Goal: Transaction & Acquisition: Purchase product/service

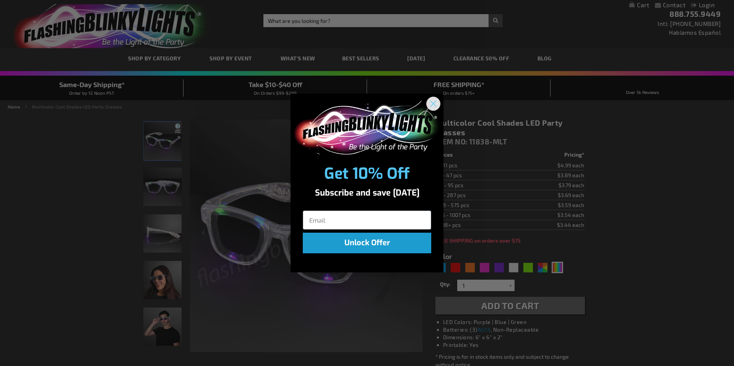
click at [434, 103] on circle "Close dialog" at bounding box center [433, 103] width 13 height 13
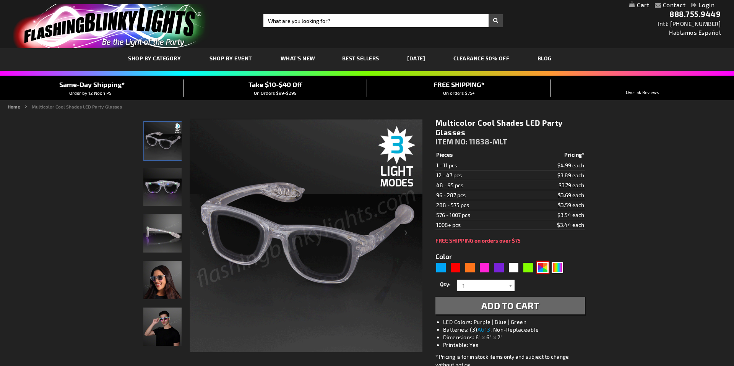
click at [542, 270] on div "AST" at bounding box center [542, 267] width 11 height 11
type input "5630"
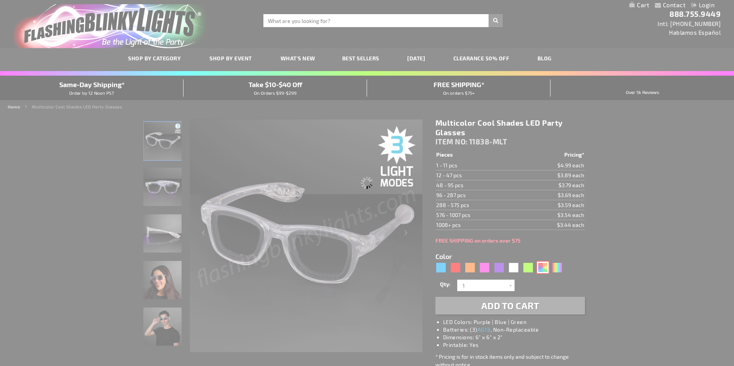
type input "11838-AST"
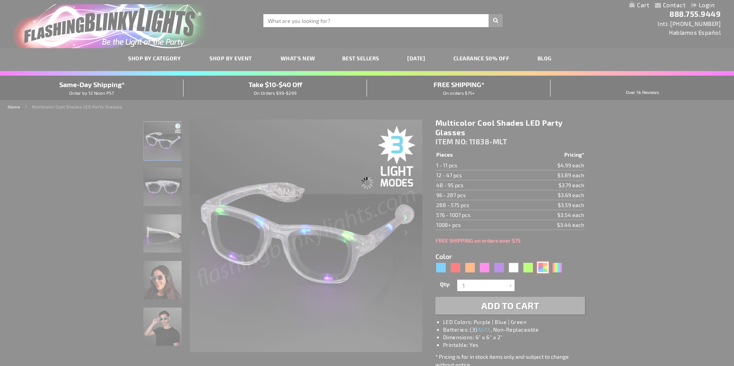
type input "Customize - Assorted Cool Shades LED Party Glasses - ITEM NO: 11838-AST"
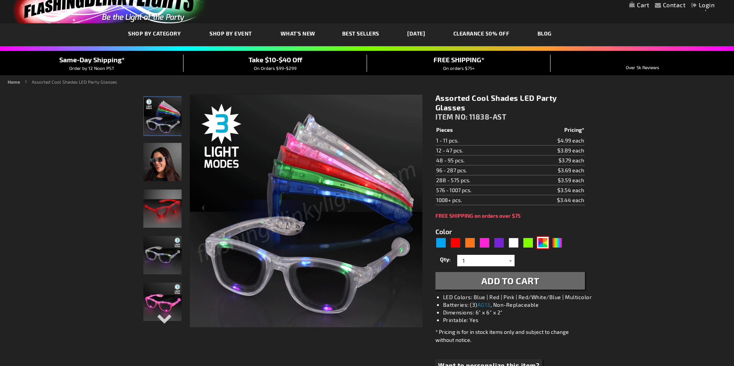
scroll to position [27, 0]
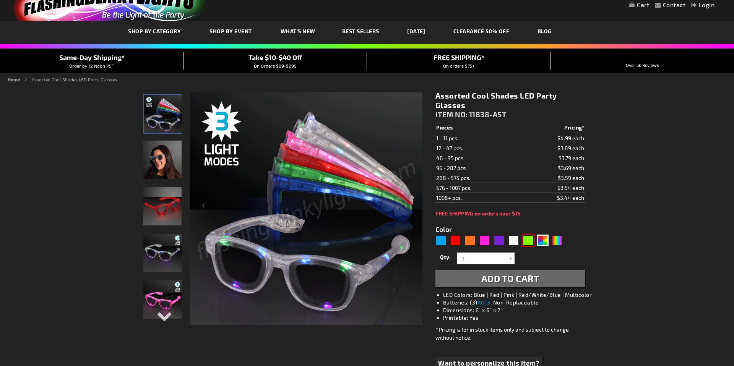
click at [530, 240] on div "Green" at bounding box center [528, 240] width 11 height 11
type input "5648"
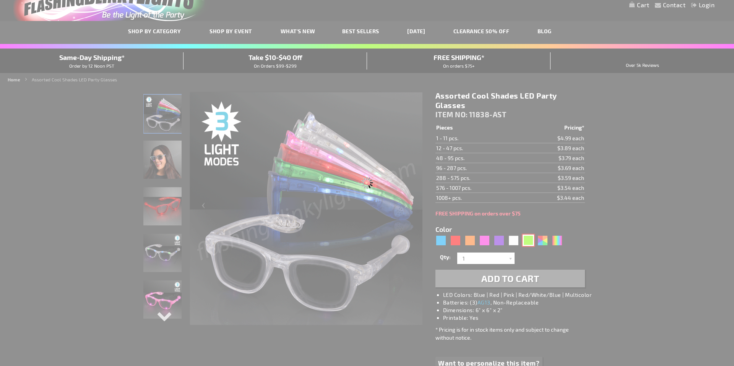
type input "11838-GN"
type input "Customize - Green Light Up LED Sunglasses - ITEM NO: 11838-GN"
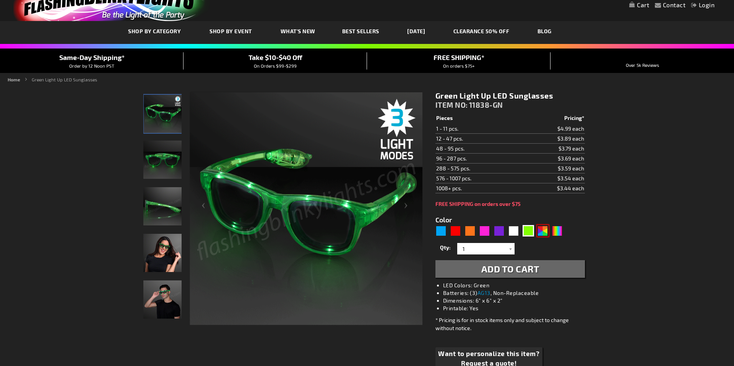
click at [545, 234] on div "AST" at bounding box center [542, 230] width 11 height 11
type input "5630"
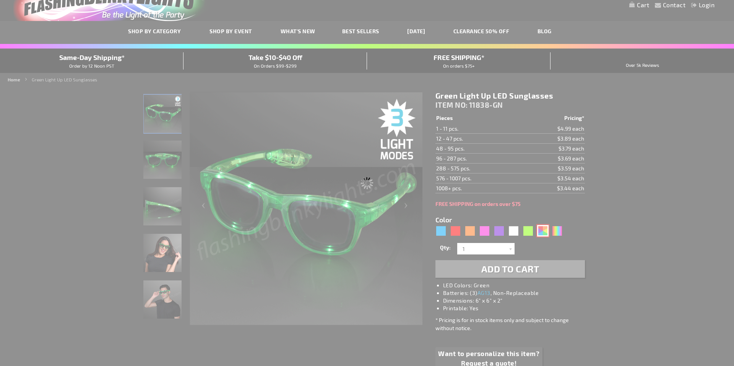
type input "11838-AST"
type input "Customize - Assorted Cool Shades LED Party Glasses - ITEM NO: 11838-AST"
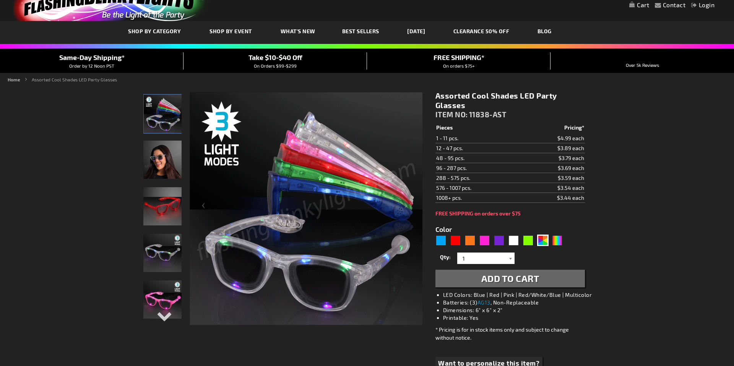
click at [513, 257] on div at bounding box center [511, 258] width 8 height 11
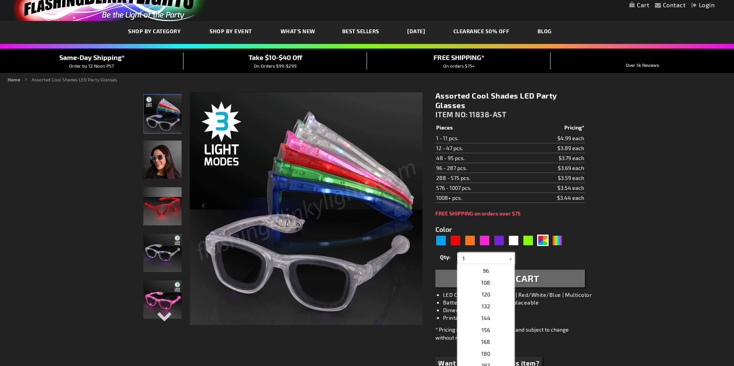
scroll to position [205, 0]
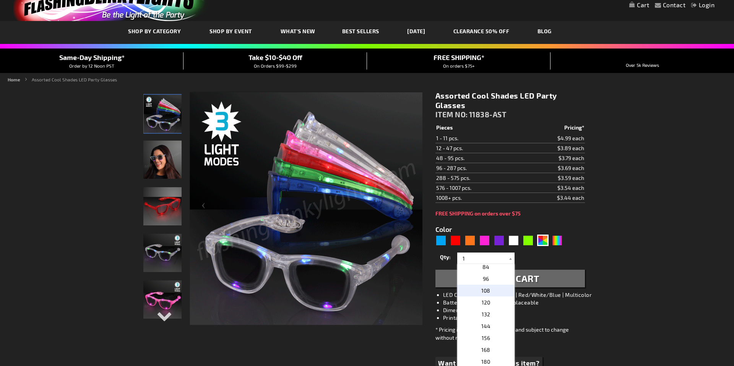
click at [488, 293] on span "108" at bounding box center [485, 290] width 9 height 6
type input "108"
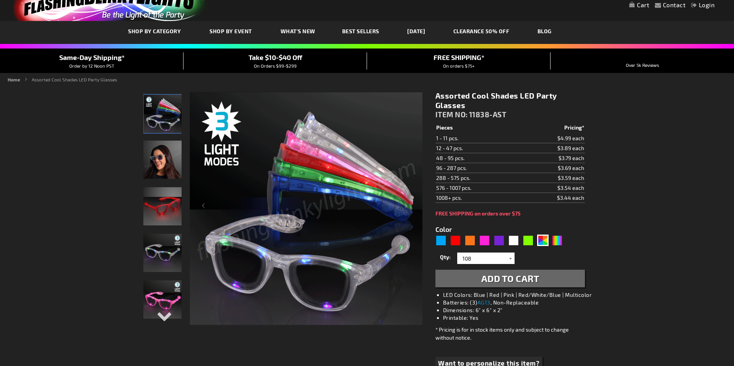
click at [510, 257] on div at bounding box center [511, 258] width 8 height 11
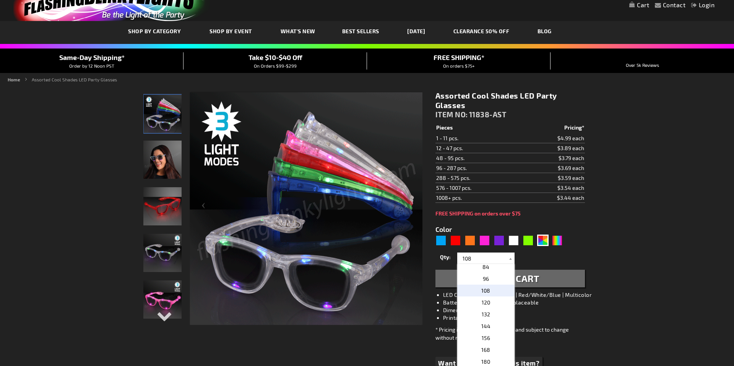
click at [494, 293] on p "108" at bounding box center [485, 291] width 57 height 12
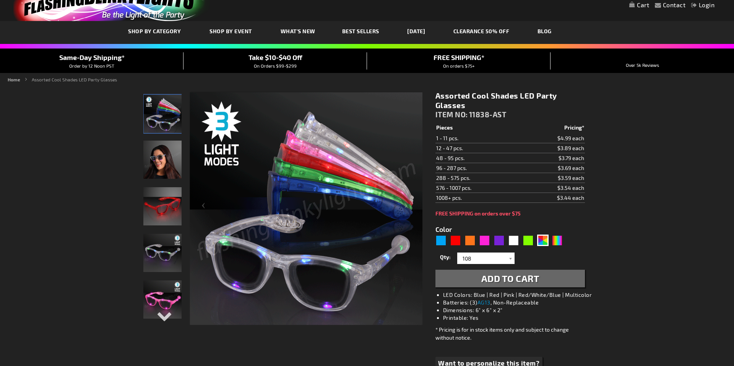
click at [515, 281] on span "Add to Cart" at bounding box center [510, 278] width 58 height 11
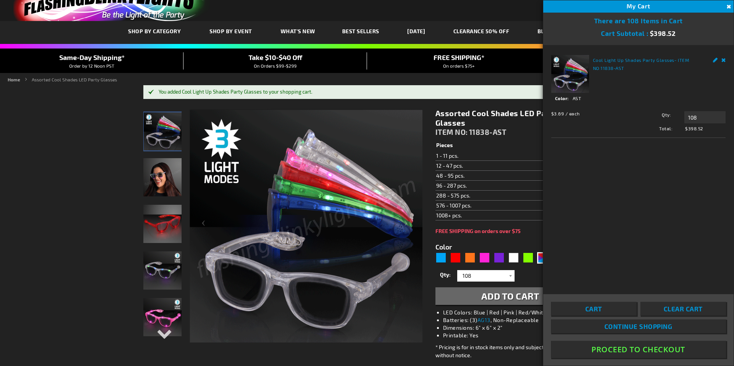
click at [653, 350] on button "Proceed To Checkout" at bounding box center [638, 349] width 175 height 17
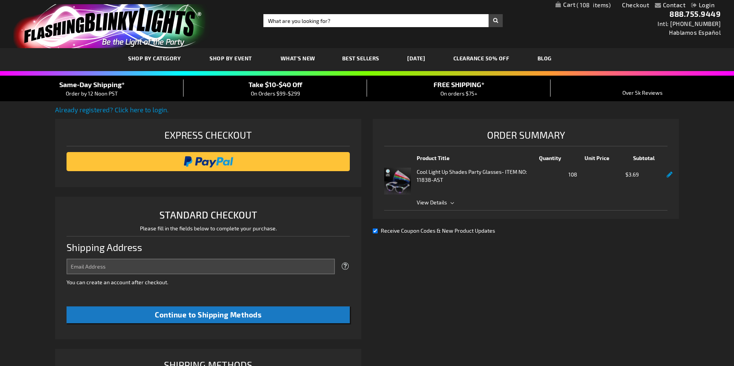
select select "US"
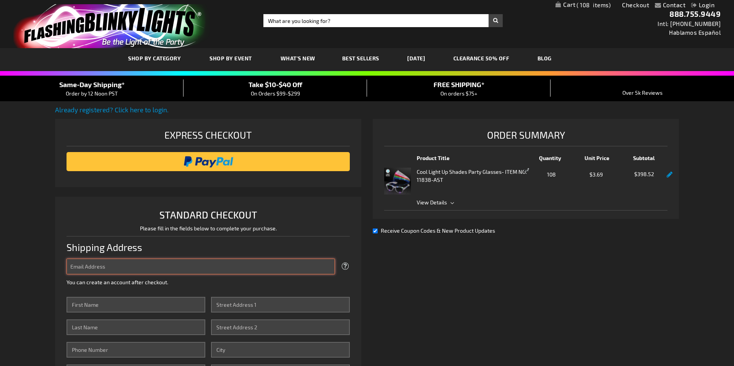
click at [159, 266] on input "Email Address" at bounding box center [201, 267] width 268 height 16
type input "kristen@littlepink.org"
click at [136, 304] on input "First Name" at bounding box center [136, 305] width 139 height 16
type input "Kristen"
type input "Thompson-Riley"
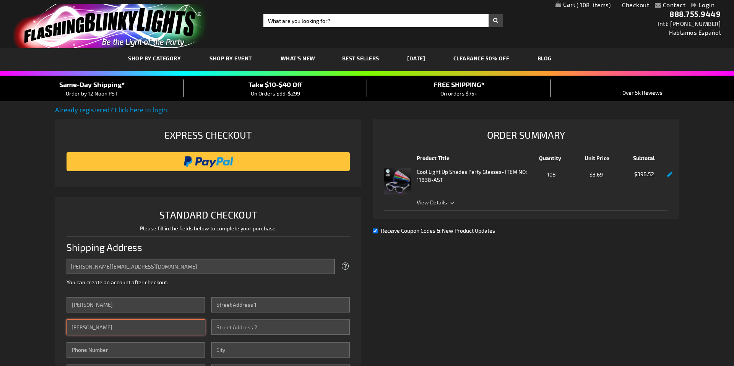
type input "9194280766"
type input "Little Pink Houses of Hope"
type input "2442 Tribek Court"
type input "BURLINGTON"
select select "44"
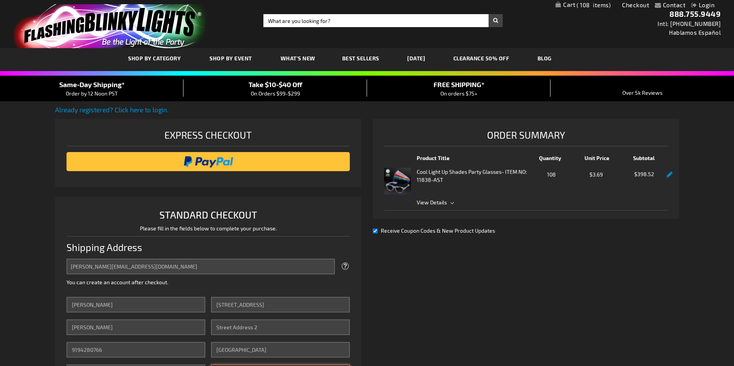
type input "27215"
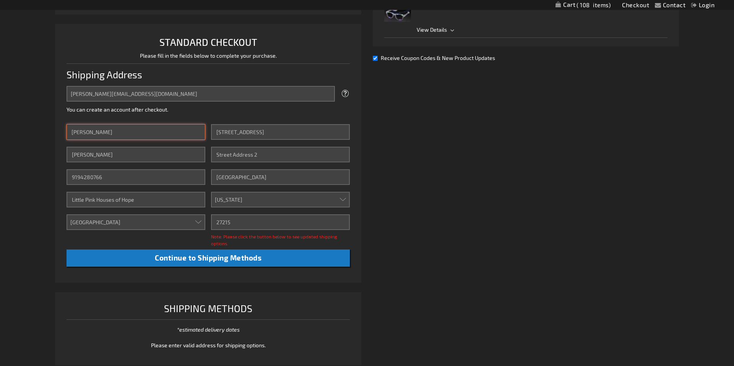
scroll to position [173, 0]
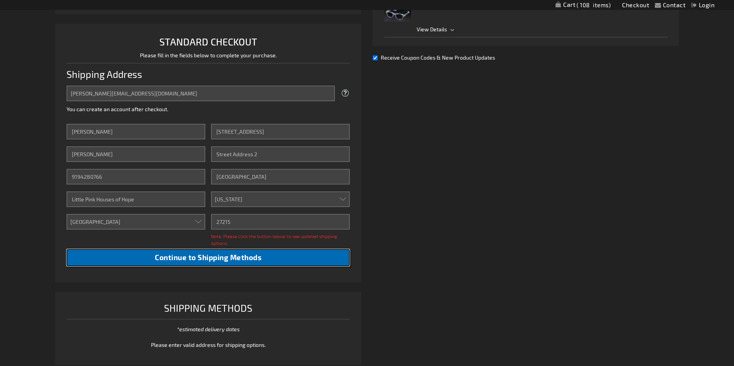
click at [214, 258] on span "Continue to Shipping Methods" at bounding box center [208, 257] width 107 height 9
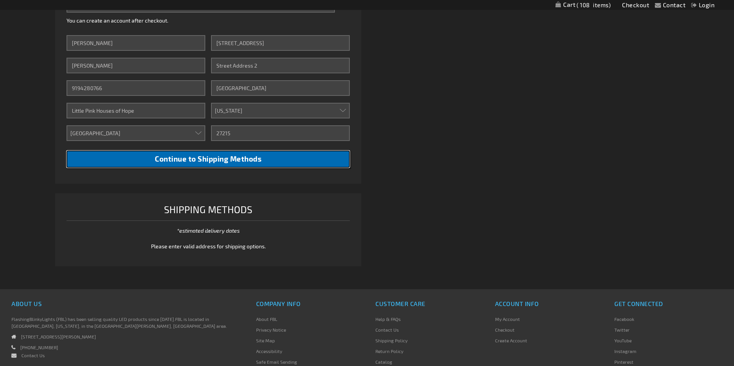
scroll to position [262, 0]
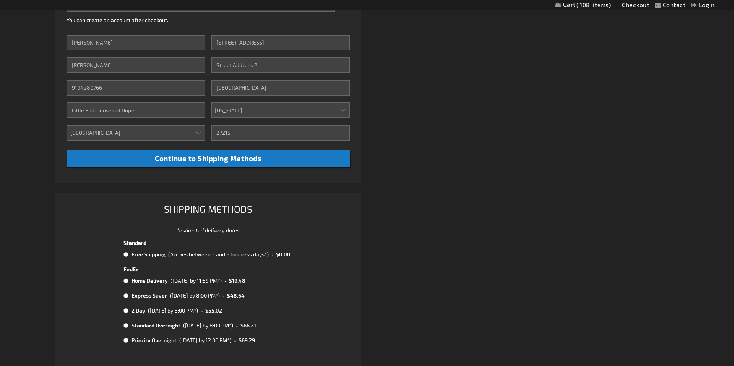
click at [126, 256] on input "radio" at bounding box center [125, 255] width 5 height 6
radio input "true"
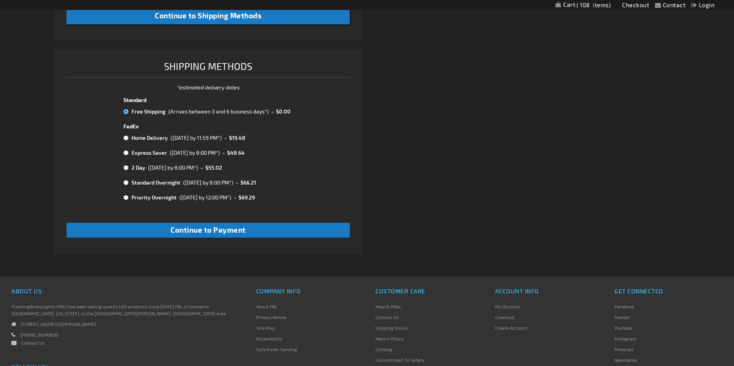
scroll to position [406, 0]
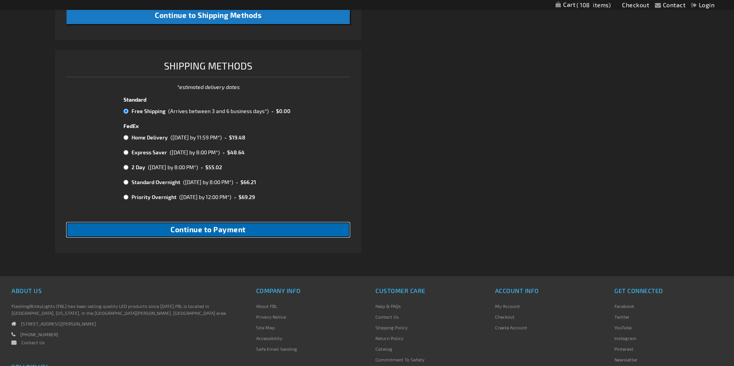
click at [204, 233] on span "Continue to Payment" at bounding box center [208, 229] width 75 height 9
checkbox input "true"
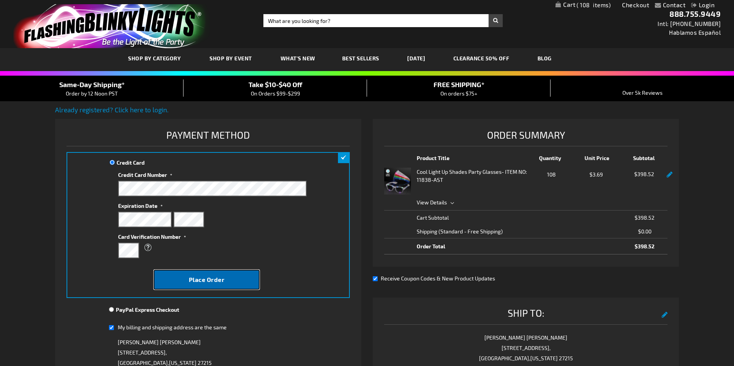
click at [209, 281] on span "Place Order" at bounding box center [207, 279] width 36 height 7
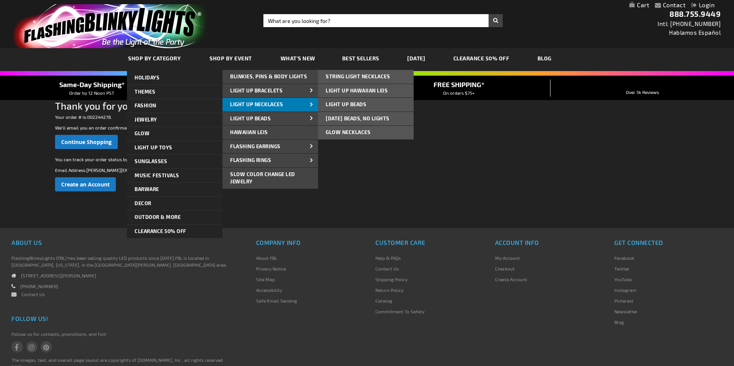
click at [258, 104] on span "Light Up Necklaces" at bounding box center [256, 104] width 53 height 6
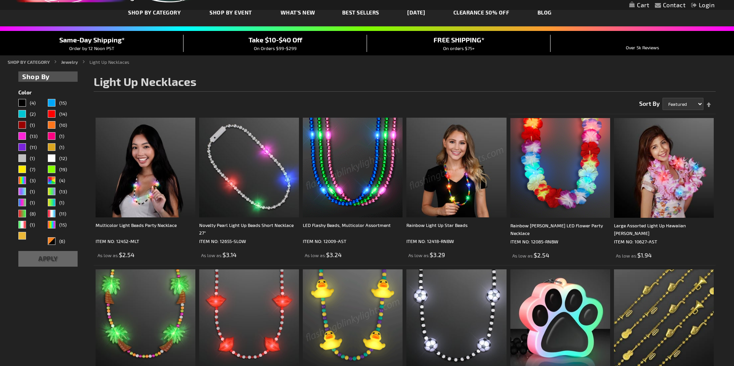
scroll to position [45, 0]
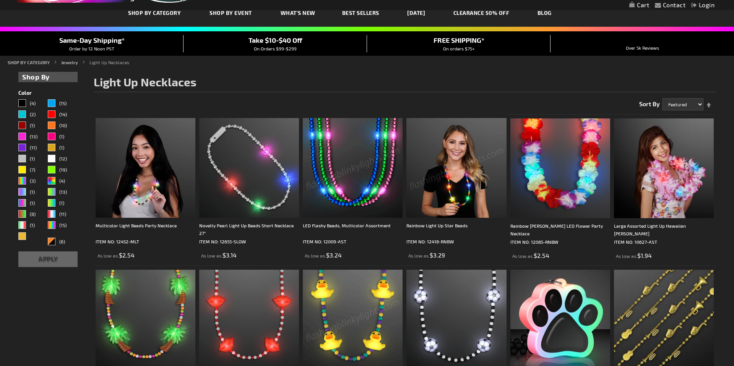
click at [369, 193] on img at bounding box center [353, 168] width 100 height 100
click at [458, 195] on img at bounding box center [456, 168] width 100 height 100
click at [373, 176] on img at bounding box center [353, 168] width 100 height 100
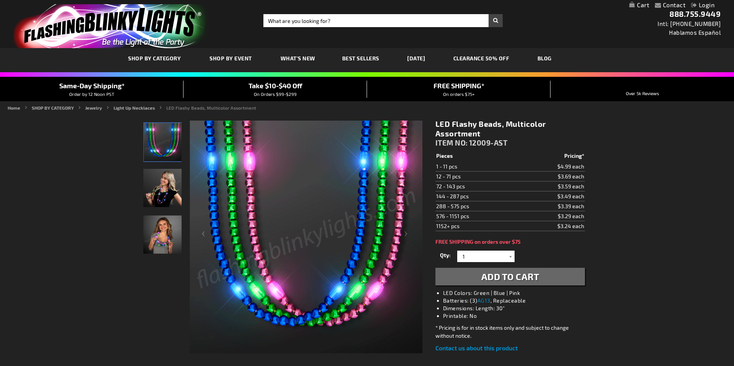
click at [514, 257] on div "Qty 1 2 3 4 5 6 7 8 9 10 11 12 24 36 48 60 72 84 96 108 120 132 144 156 168" at bounding box center [509, 256] width 149 height 15
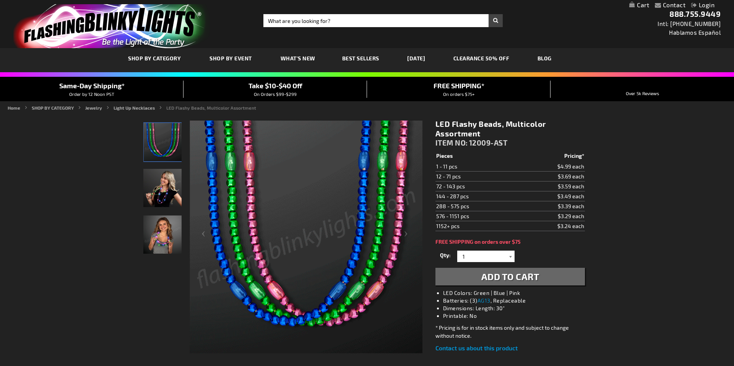
click at [510, 257] on div at bounding box center [511, 256] width 8 height 11
click at [531, 274] on span "Add to Cart" at bounding box center [510, 276] width 58 height 11
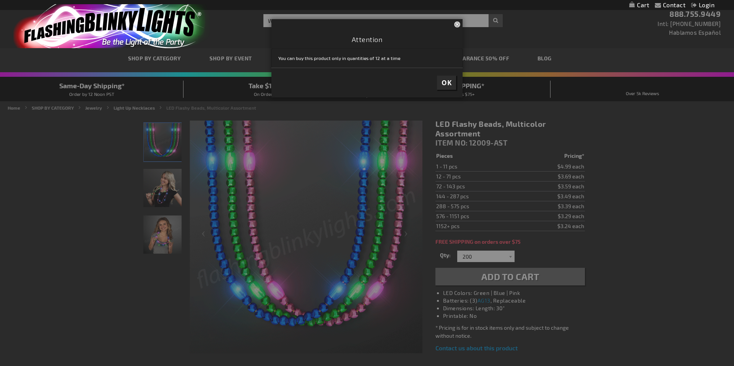
click at [447, 82] on span "OK" at bounding box center [447, 82] width 10 height 9
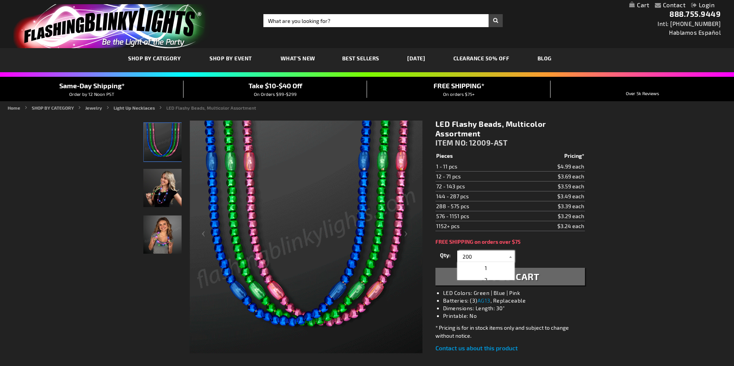
click at [473, 255] on input "200" at bounding box center [486, 256] width 55 height 11
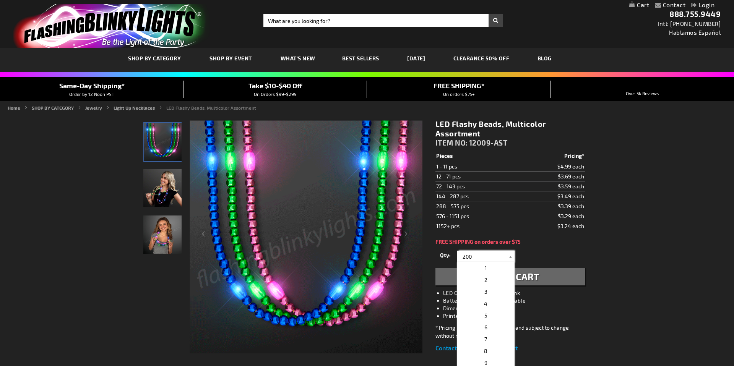
drag, startPoint x: 473, startPoint y: 256, endPoint x: 460, endPoint y: 256, distance: 13.4
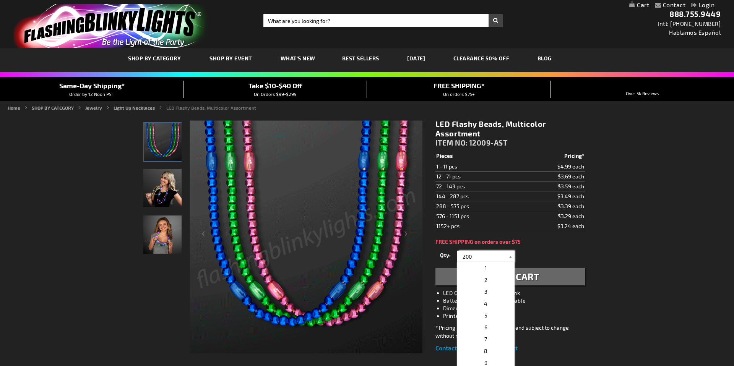
click at [460, 256] on input "200" at bounding box center [486, 256] width 55 height 11
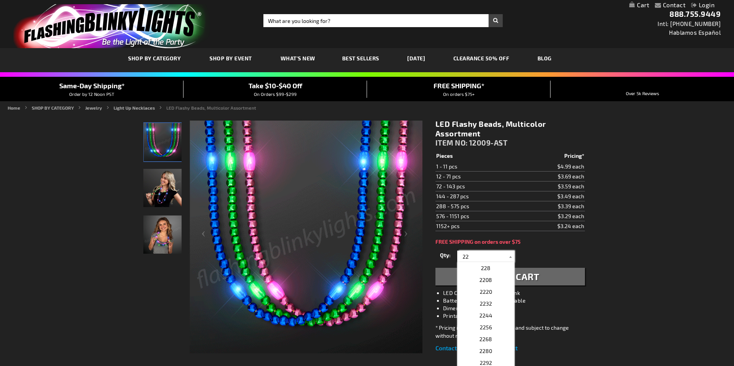
type input "2"
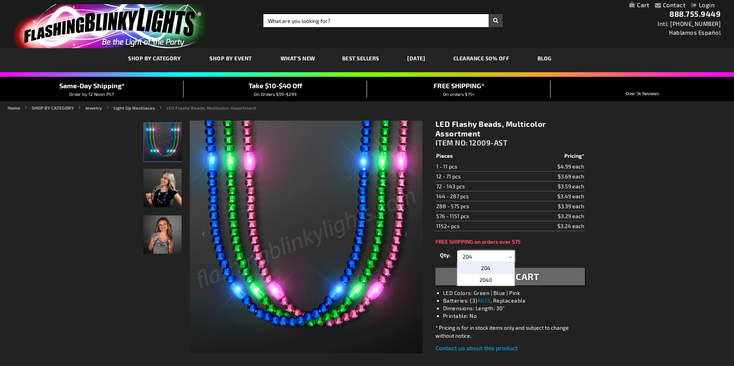
type input "204"
click at [489, 267] on span "204" at bounding box center [486, 268] width 10 height 6
click at [520, 283] on button "Add to Cart" at bounding box center [509, 277] width 149 height 18
